Goal: Complete application form

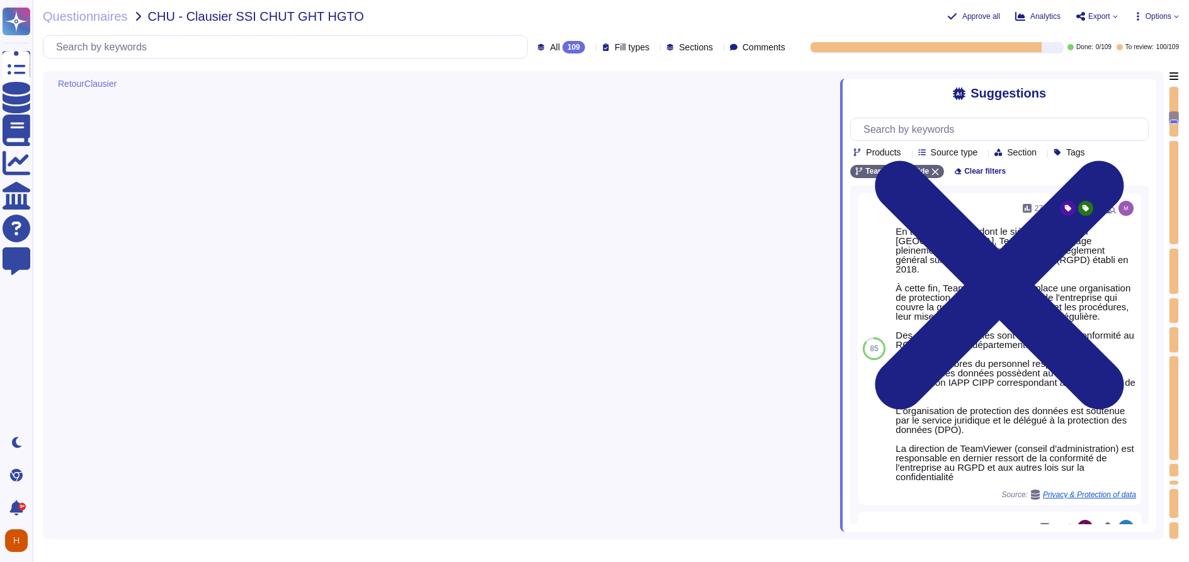
type textarea "Si oui, à décrire par le prestataire"
type textarea "TeamViewer respecte les normes internationales de protection des droits de l'ho…"
type textarea "non applicable"
type textarea "- Préciser si OK avec le délai demandé"
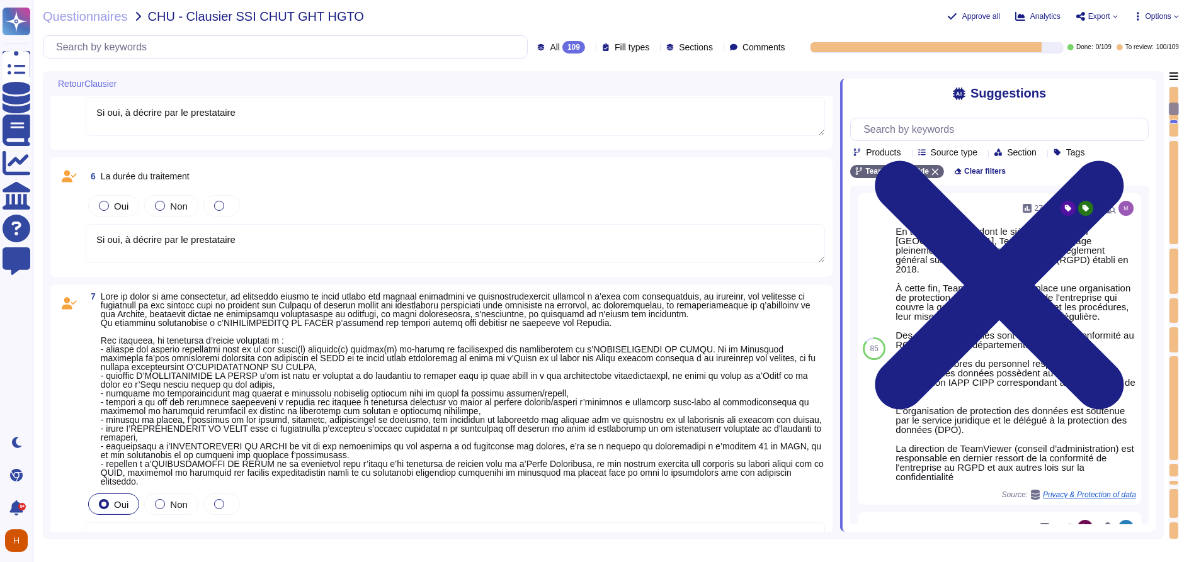
type textarea "Si oui, à décrire par le prestataire"
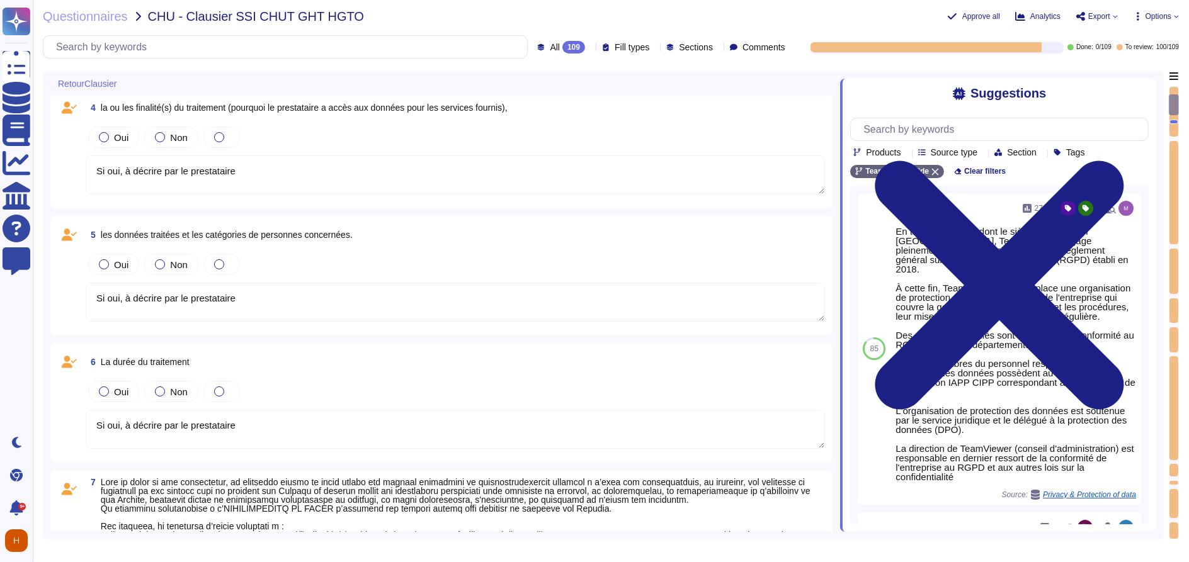
type textarea "Si oui, à décrire par le prestataire"
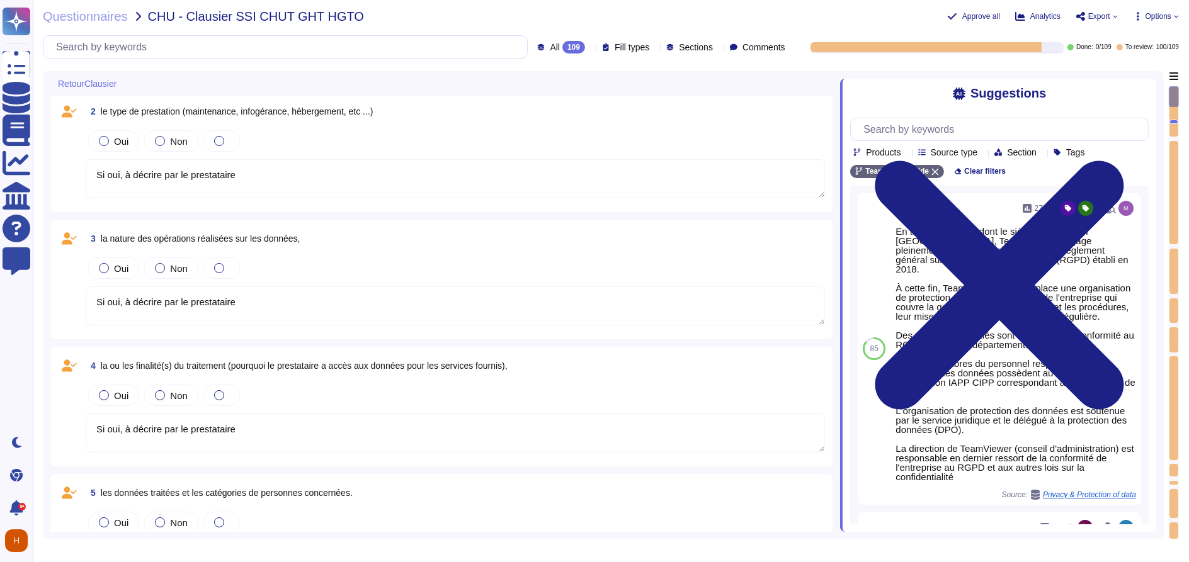
type textarea "L'équipe de sécurité peut être contactée via [EMAIL_ADDRESS][DOMAIN_NAME] ou vi…"
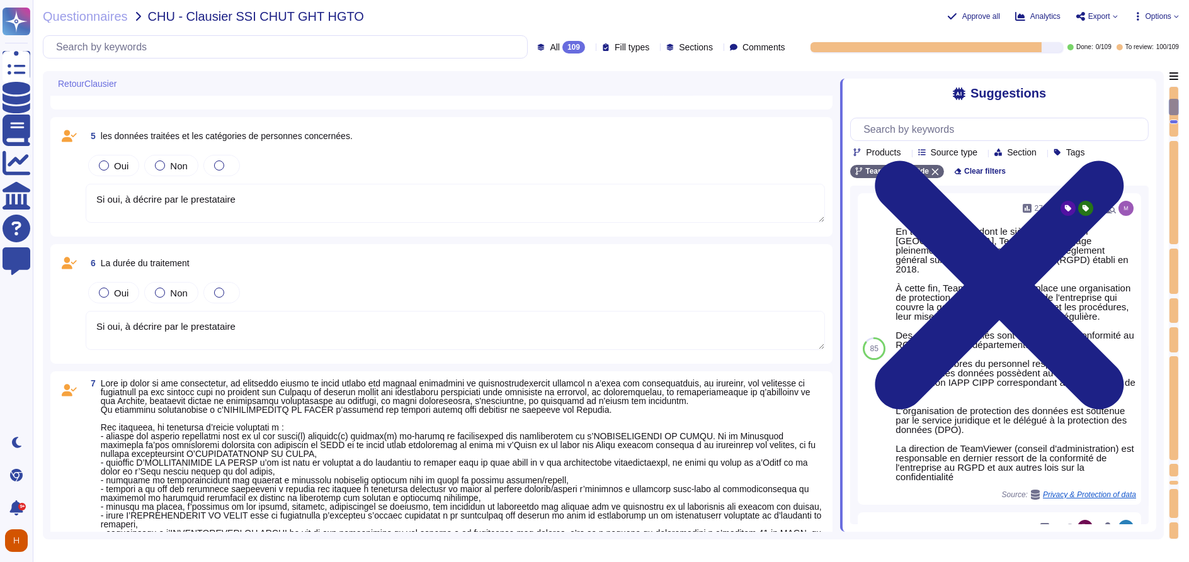
type textarea "TeamViewer respecte les normes internationales de protection des droits de l'ho…"
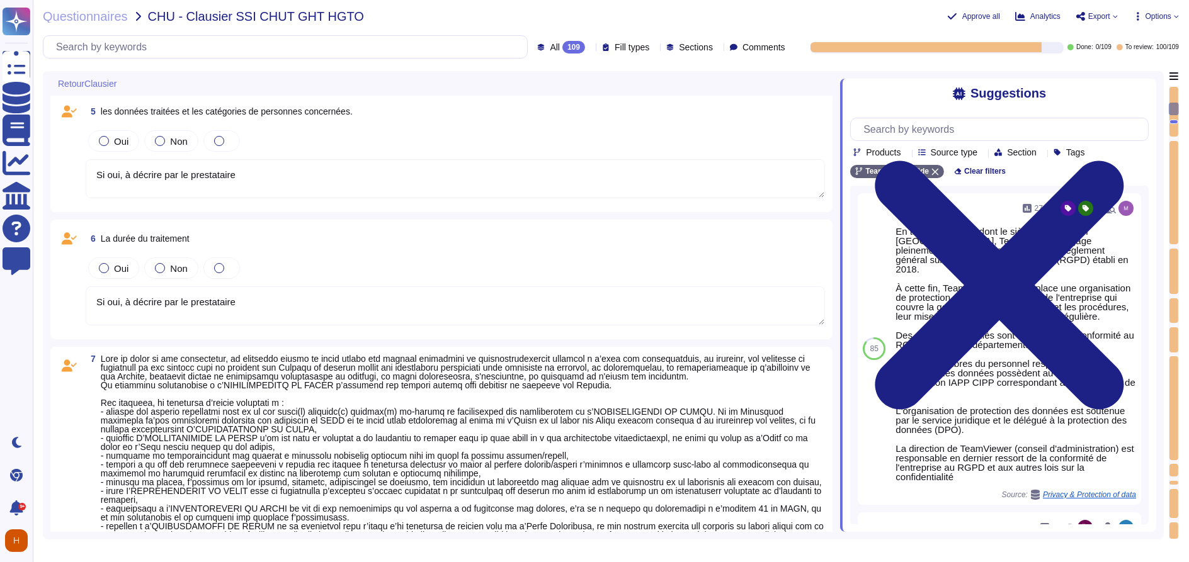
type textarea "non applicable"
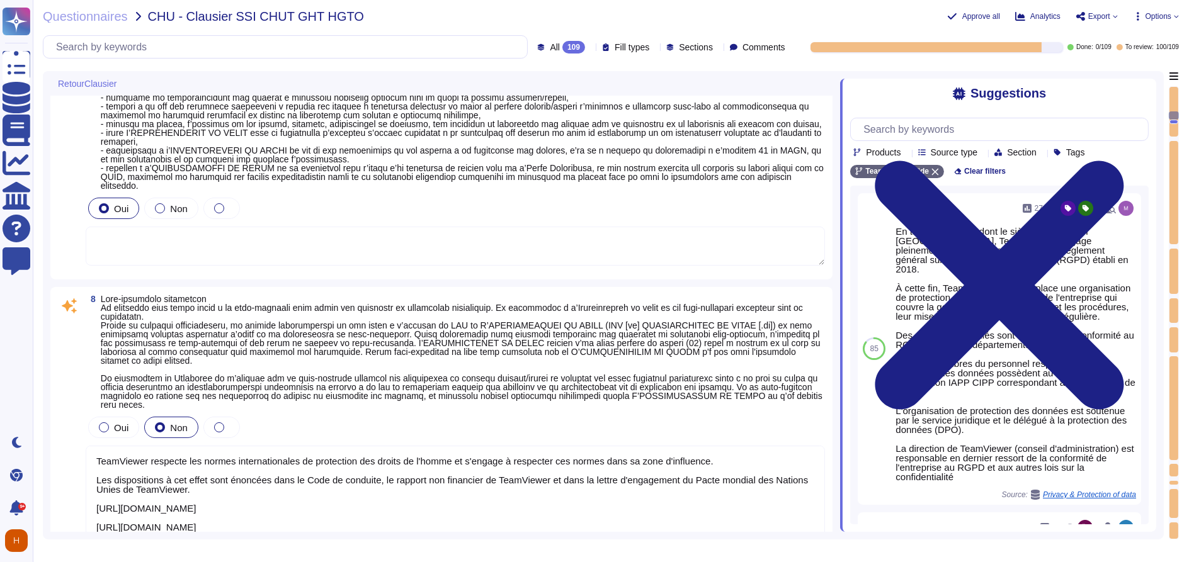
type textarea "- Préciser si OK avec le délai demandé"
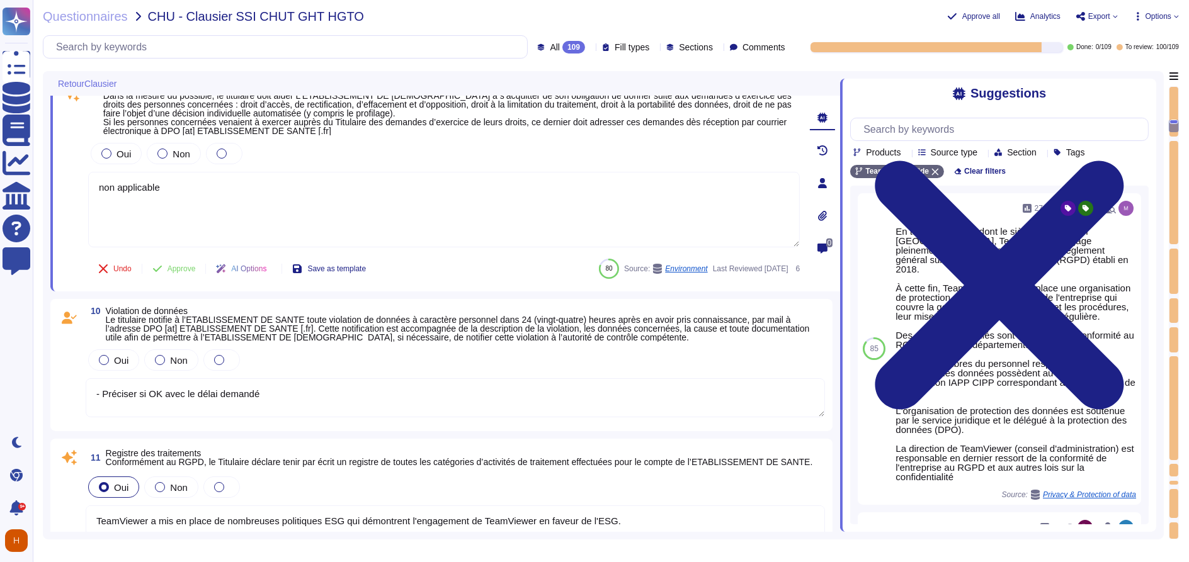
type textarea "TeamViewer a mis en place de nombreuses politiques ESG qui démontrent l'engagem…"
type textarea "[URL][DOMAIN_NAME] Les départements respectifs de TeamViewer effectuent un exam…"
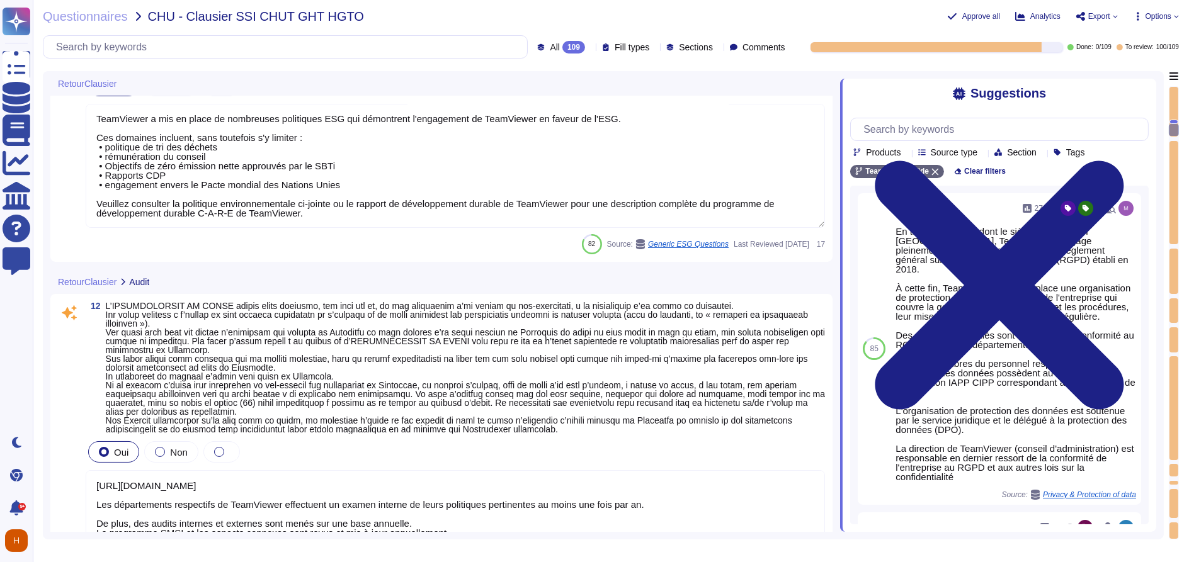
scroll to position [1808, 0]
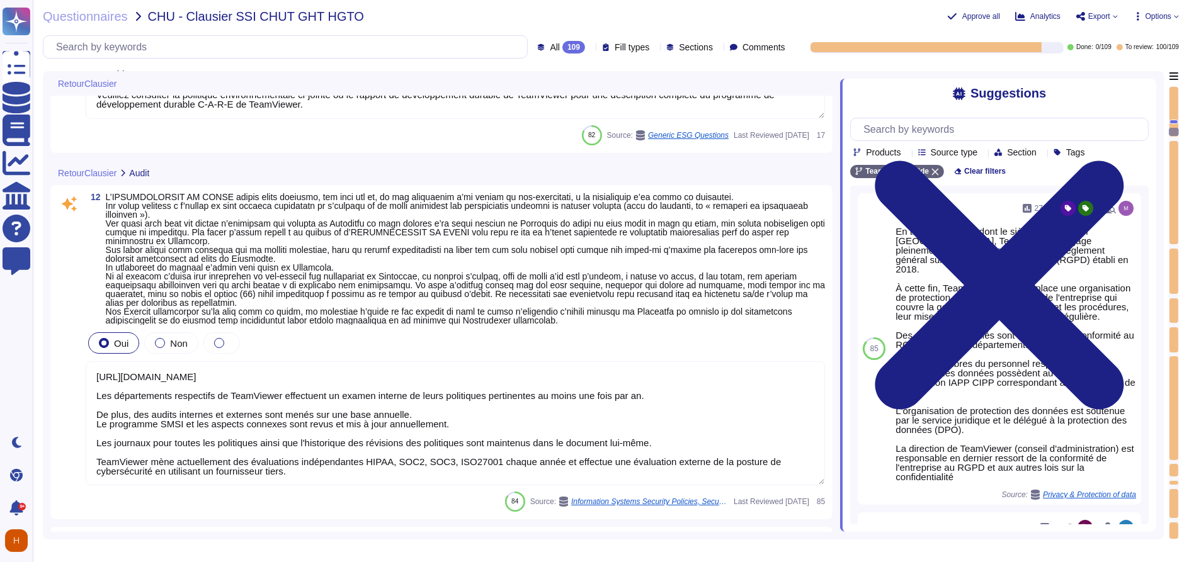
type textarea "- liste des logiciels - liste des dépendances - documentation fournie"
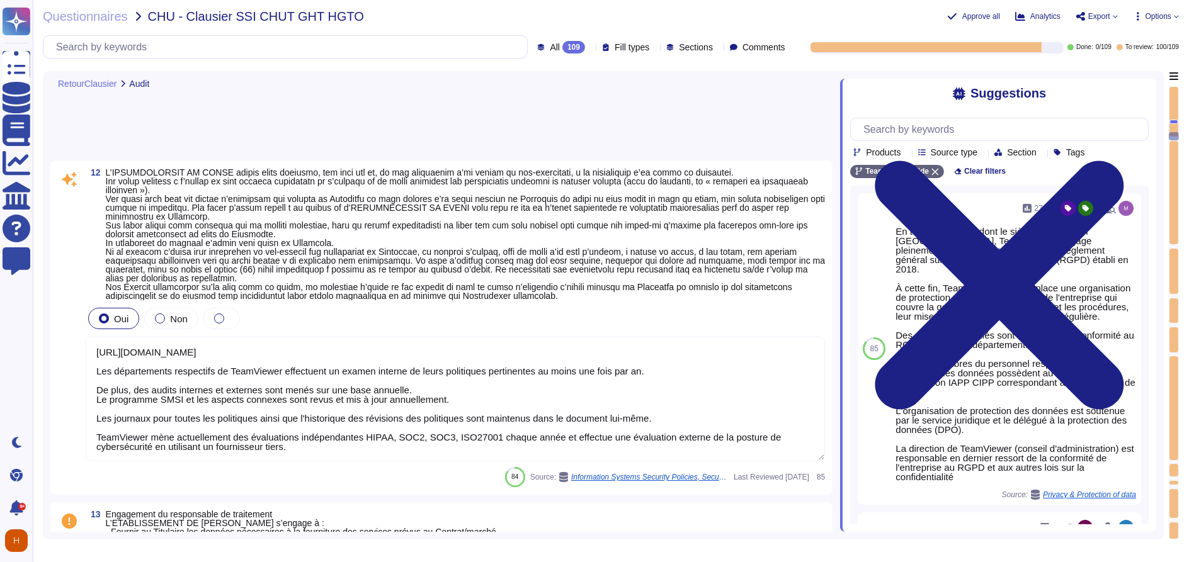
type textarea "- Si concerné, détails des conditions spécifiques ou exclusions."
type textarea "Disponible"
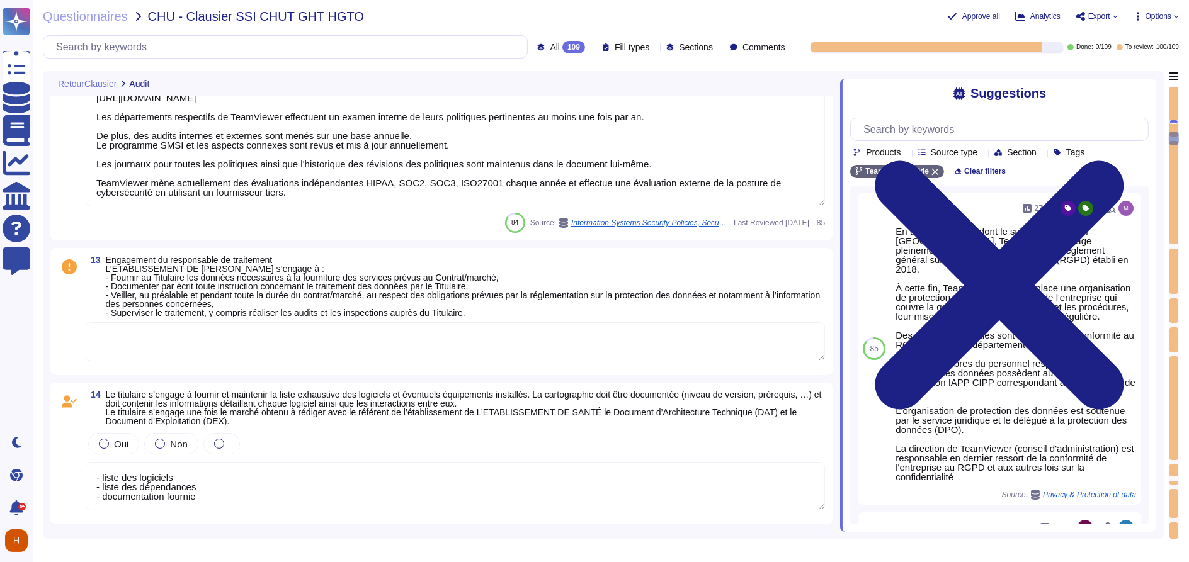
scroll to position [2228, 0]
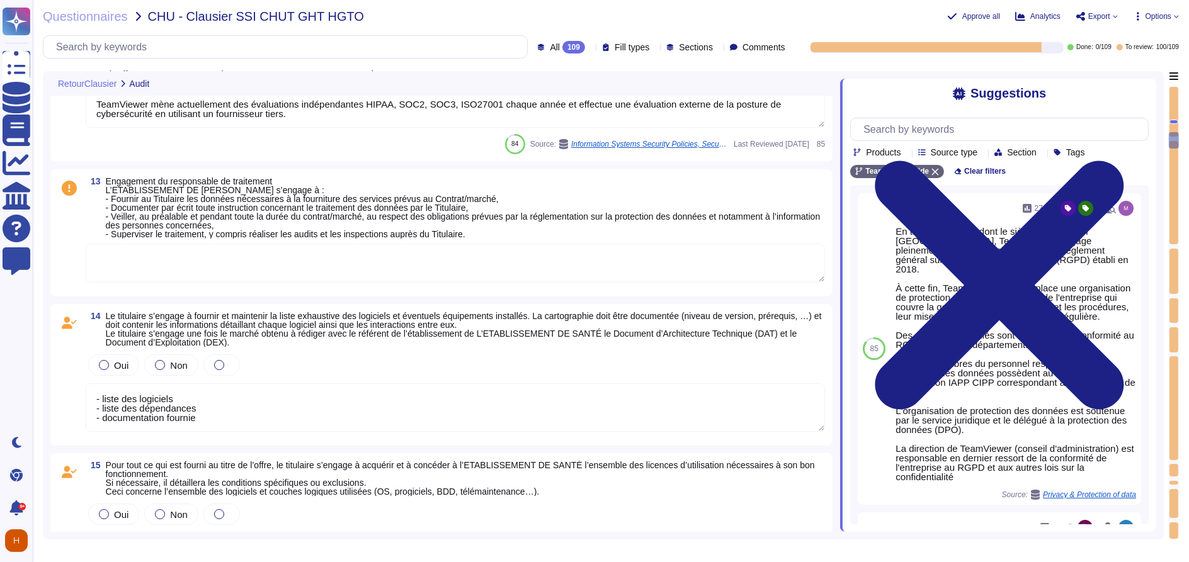
type textarea "- liste des logiciels - liste des dépendances - documentation fournie"
type textarea "TeamViewer respecte les normes internationales de protection des droits de l'ho…"
